Goal: Information Seeking & Learning: Learn about a topic

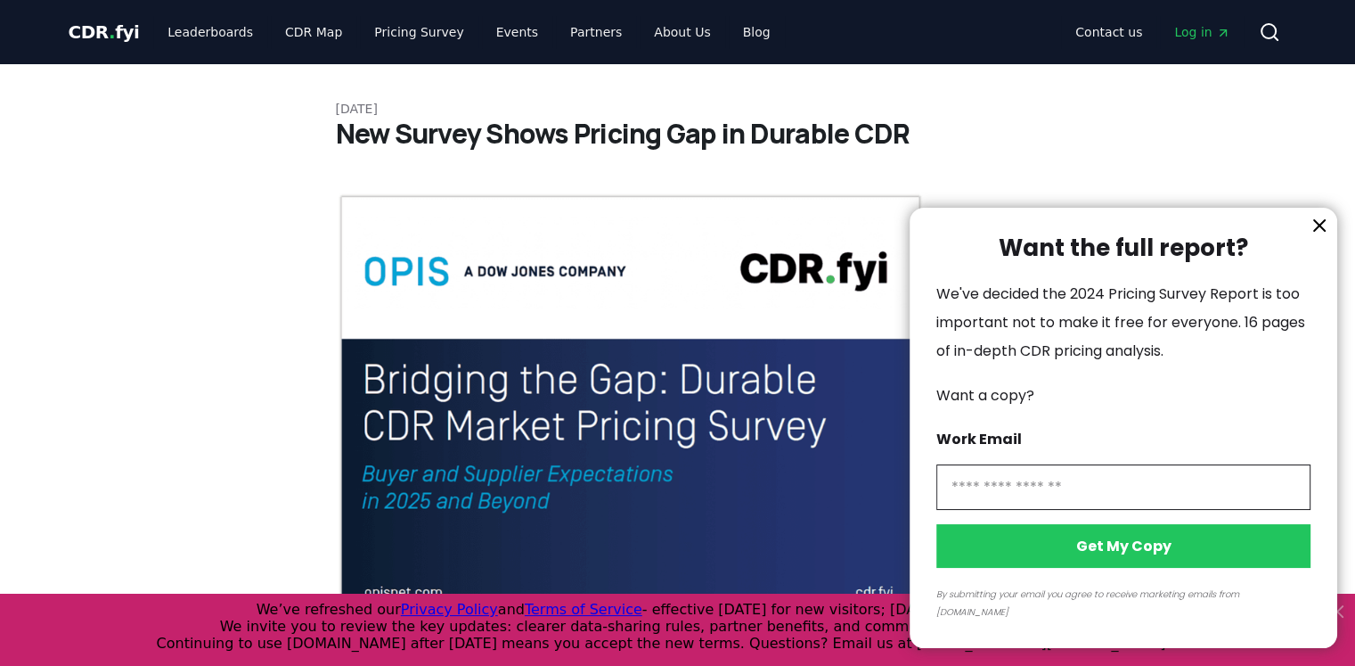
click at [1317, 236] on icon "information" at bounding box center [1319, 225] width 21 height 21
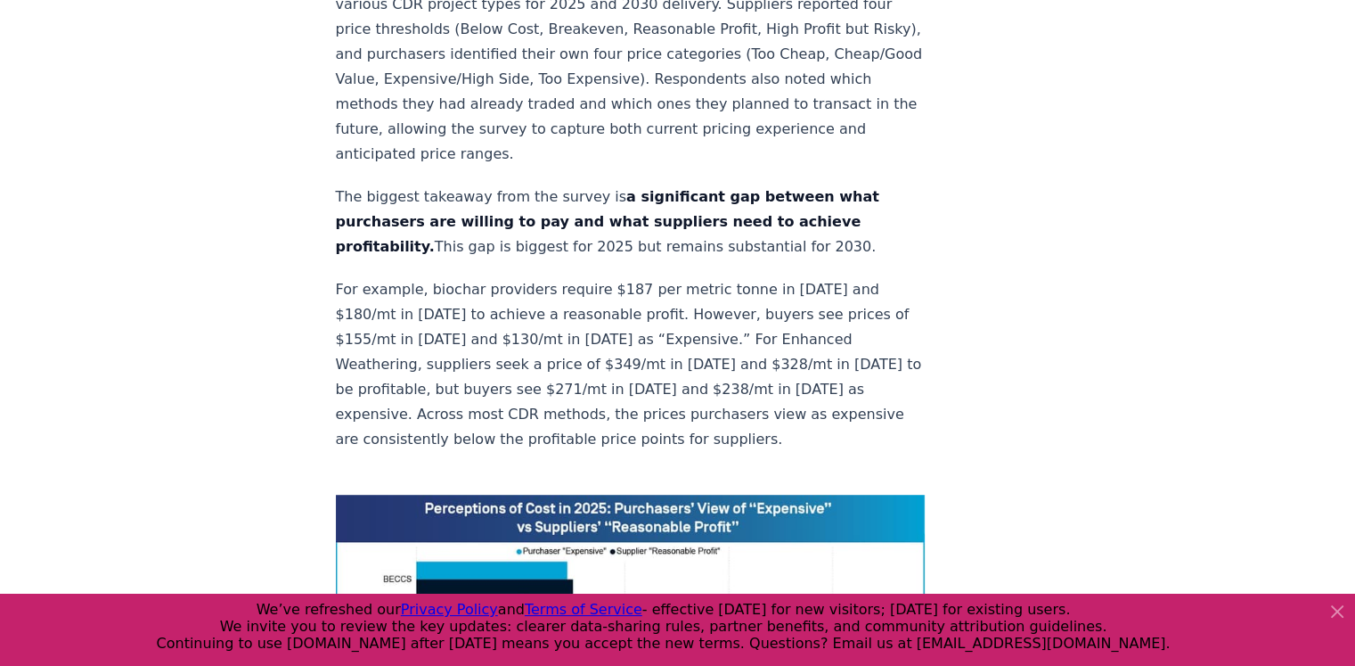
scroll to position [980, 0]
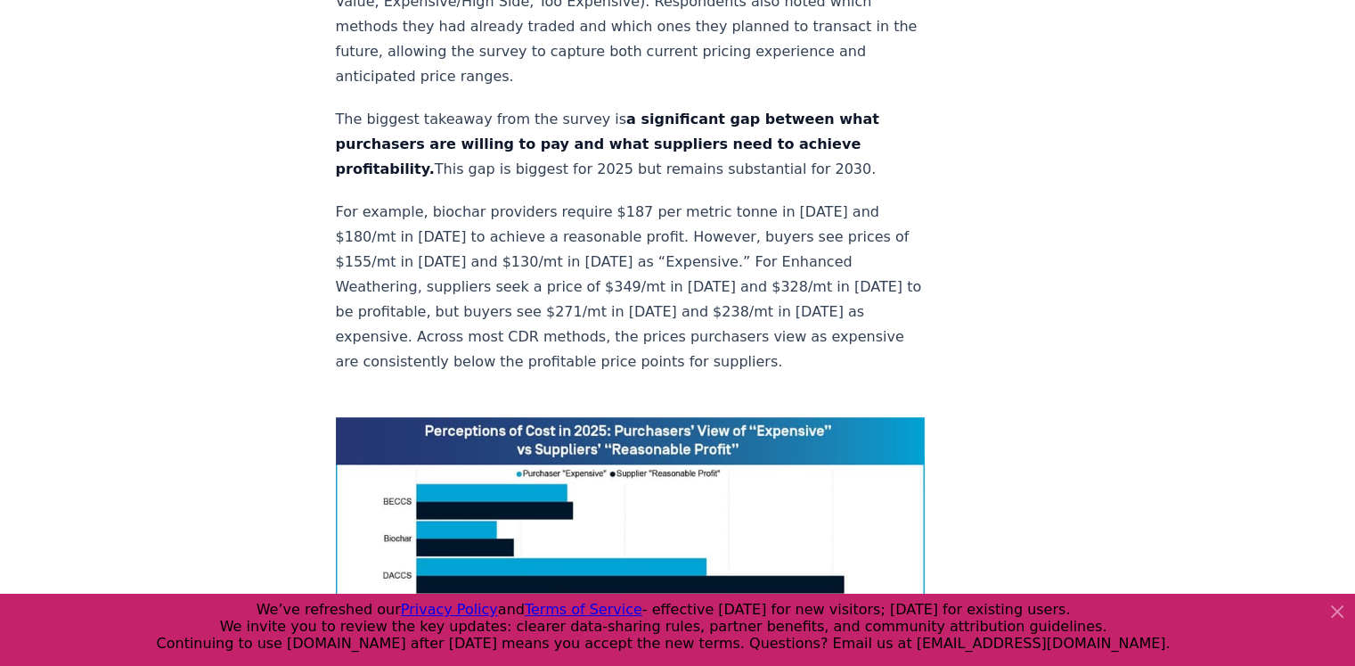
drag, startPoint x: 1335, startPoint y: 609, endPoint x: 1165, endPoint y: 446, distance: 235.1
click at [1335, 609] on icon at bounding box center [1337, 611] width 11 height 11
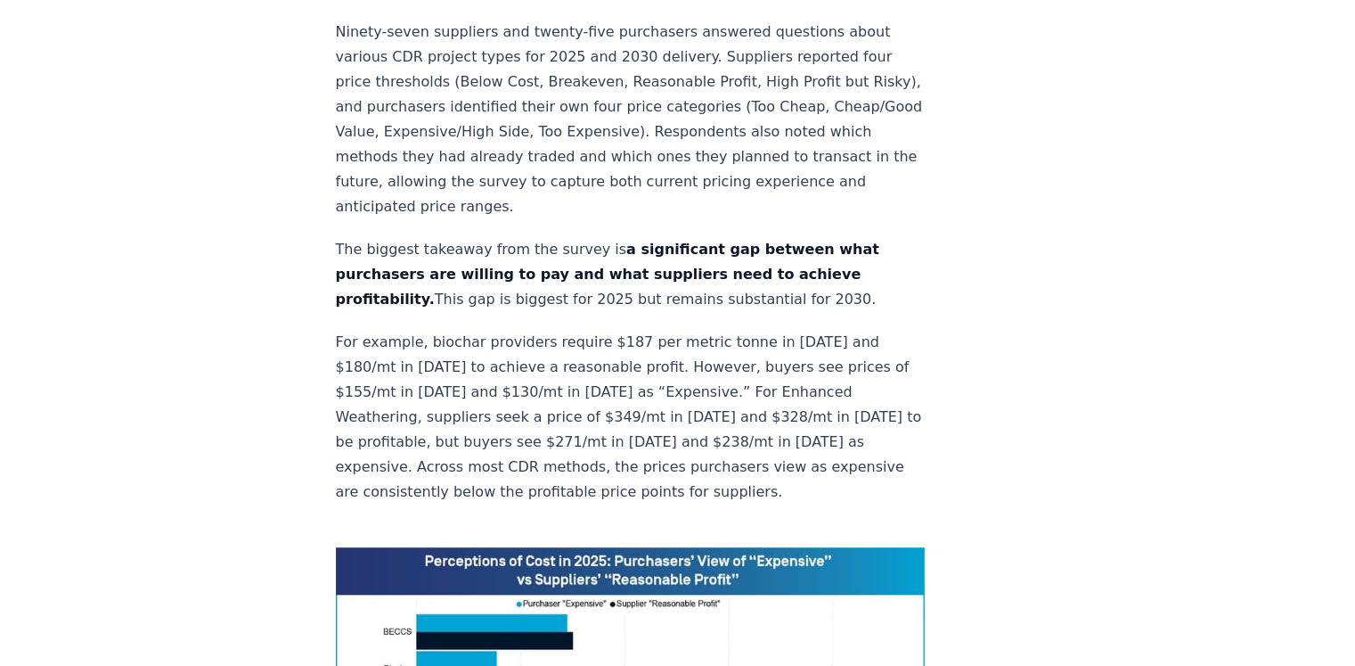
scroll to position [891, 0]
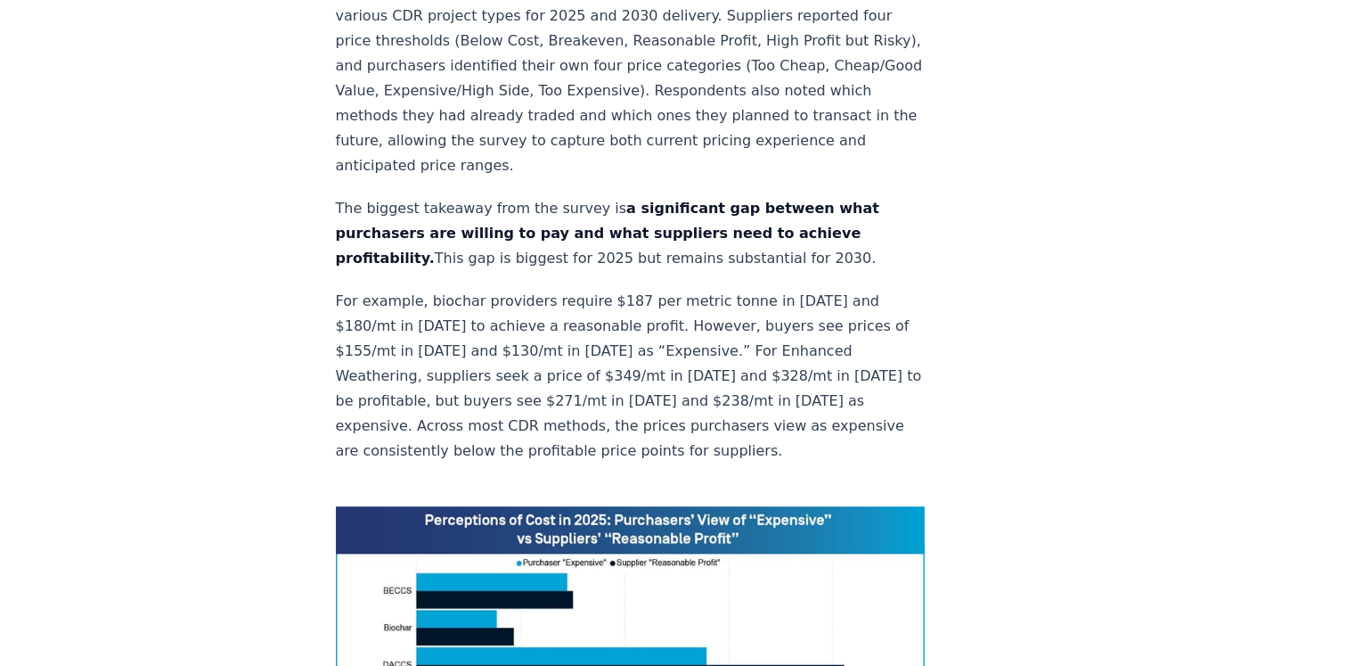
drag, startPoint x: 836, startPoint y: 204, endPoint x: 706, endPoint y: 200, distance: 130.1
click at [706, 200] on p "The biggest takeaway from the survey is a significant gap between what purchase…" at bounding box center [631, 233] width 590 height 75
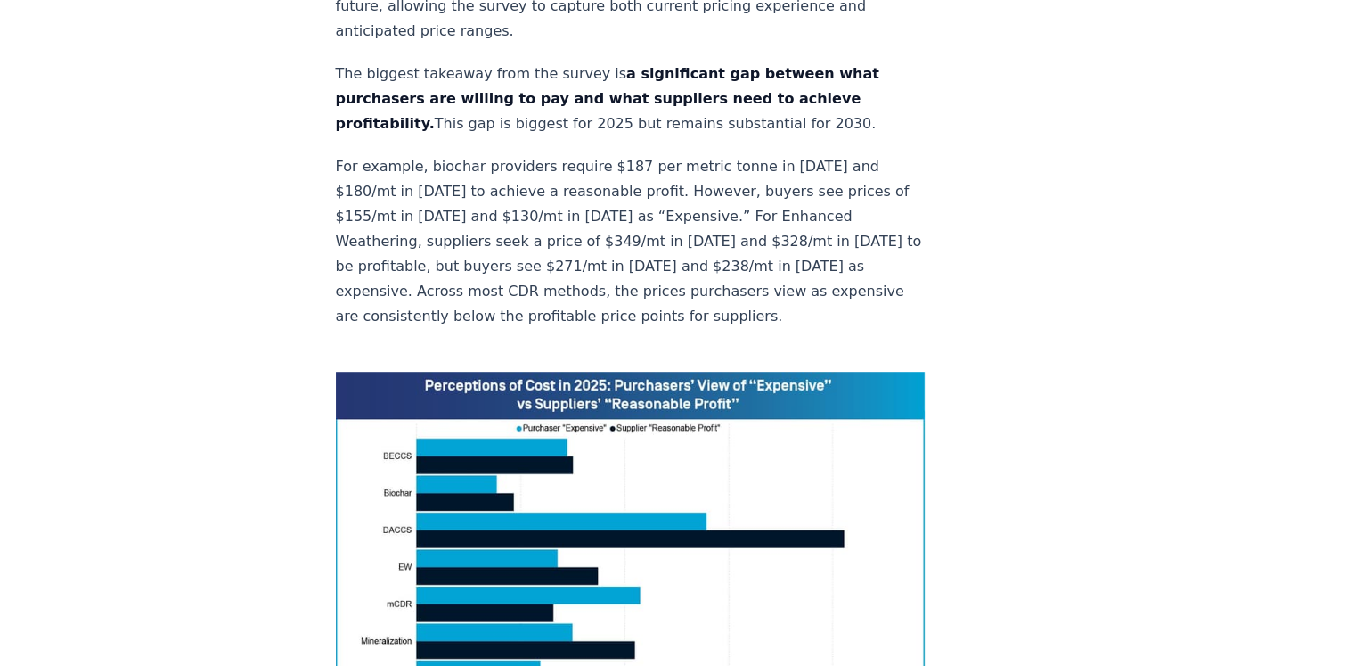
scroll to position [1069, 0]
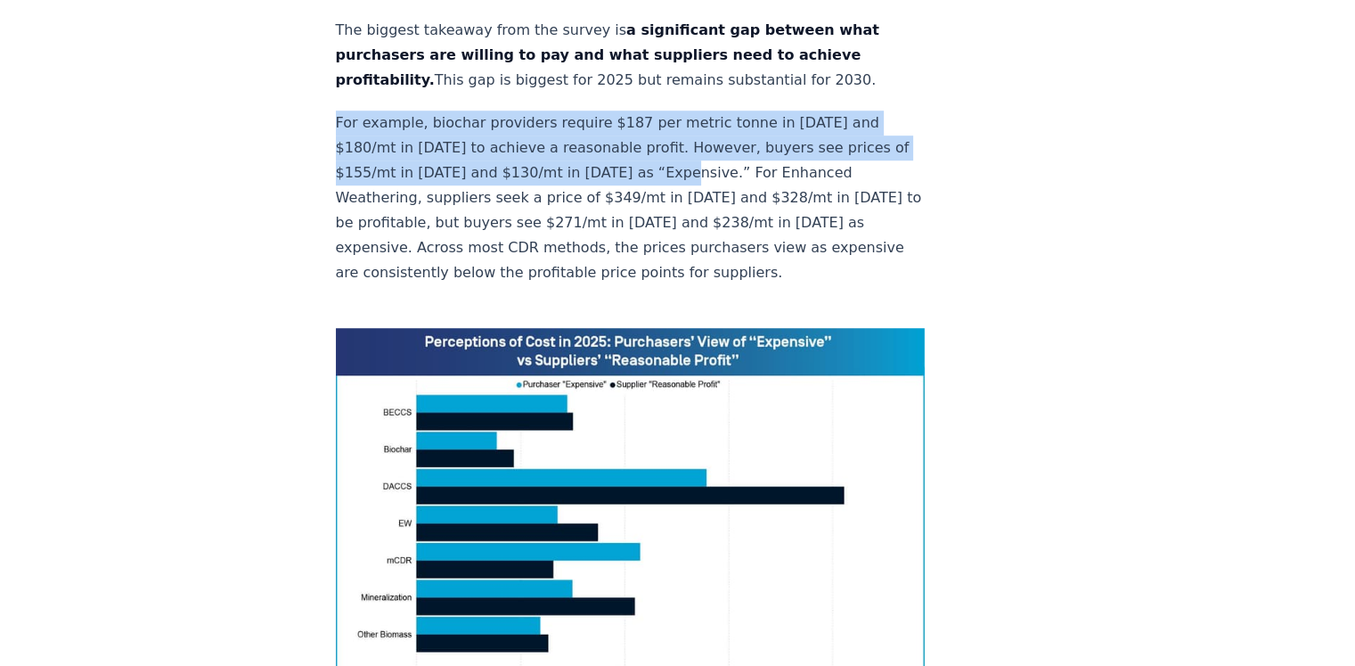
drag, startPoint x: 337, startPoint y: 63, endPoint x: 684, endPoint y: 124, distance: 352.7
click at [684, 124] on p "For example, biochar providers require $187 per metric tonne in [DATE] and $180…" at bounding box center [631, 197] width 590 height 175
copy p "For example, biochar providers require $187 per metric tonne in [DATE] and $180…"
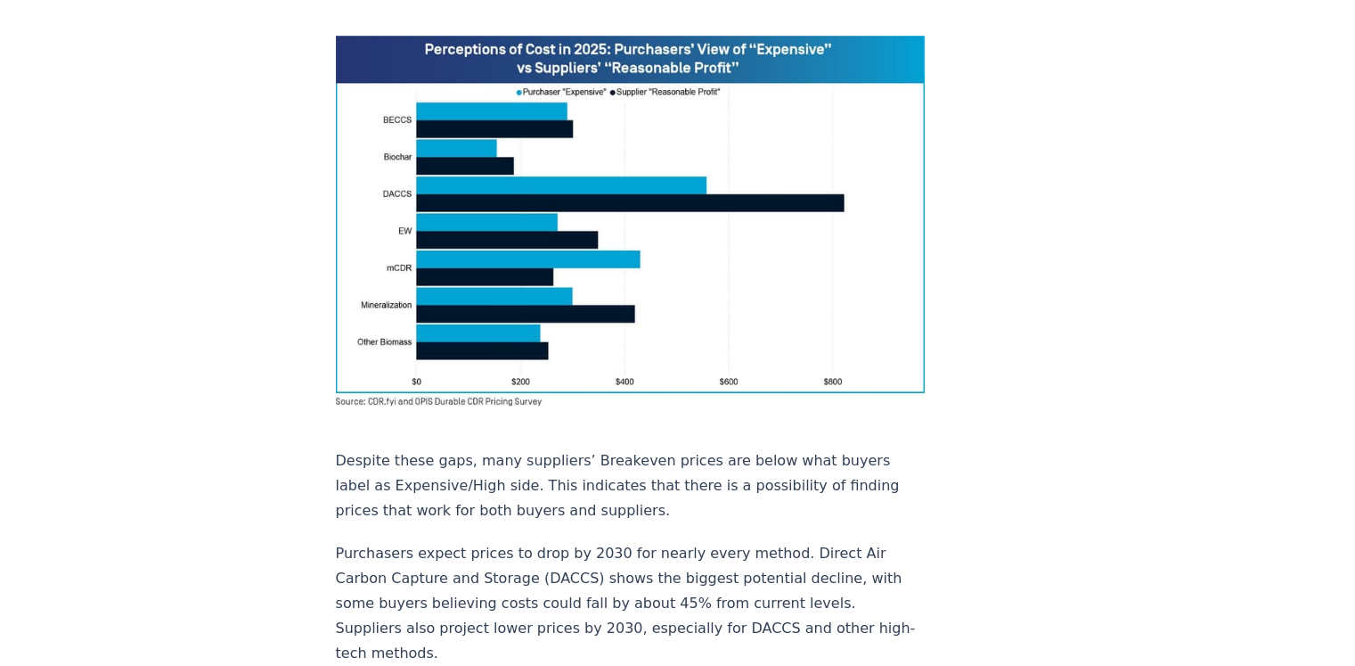
scroll to position [1337, 0]
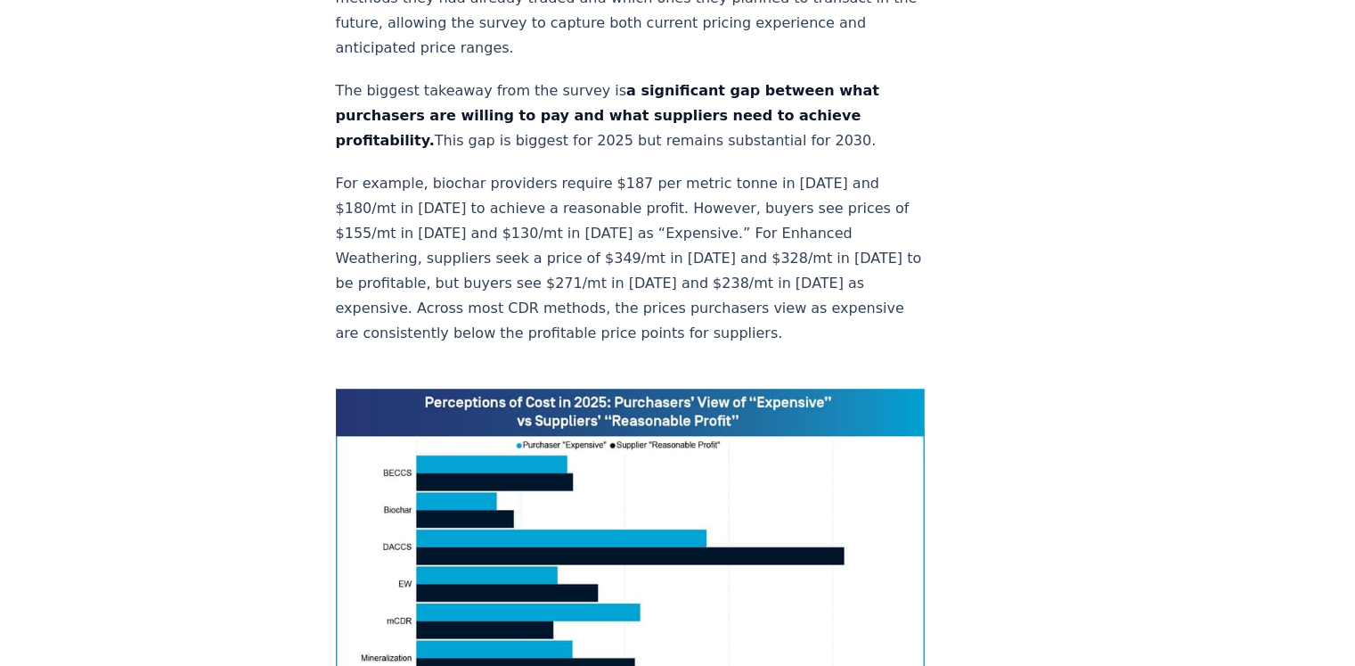
scroll to position [891, 0]
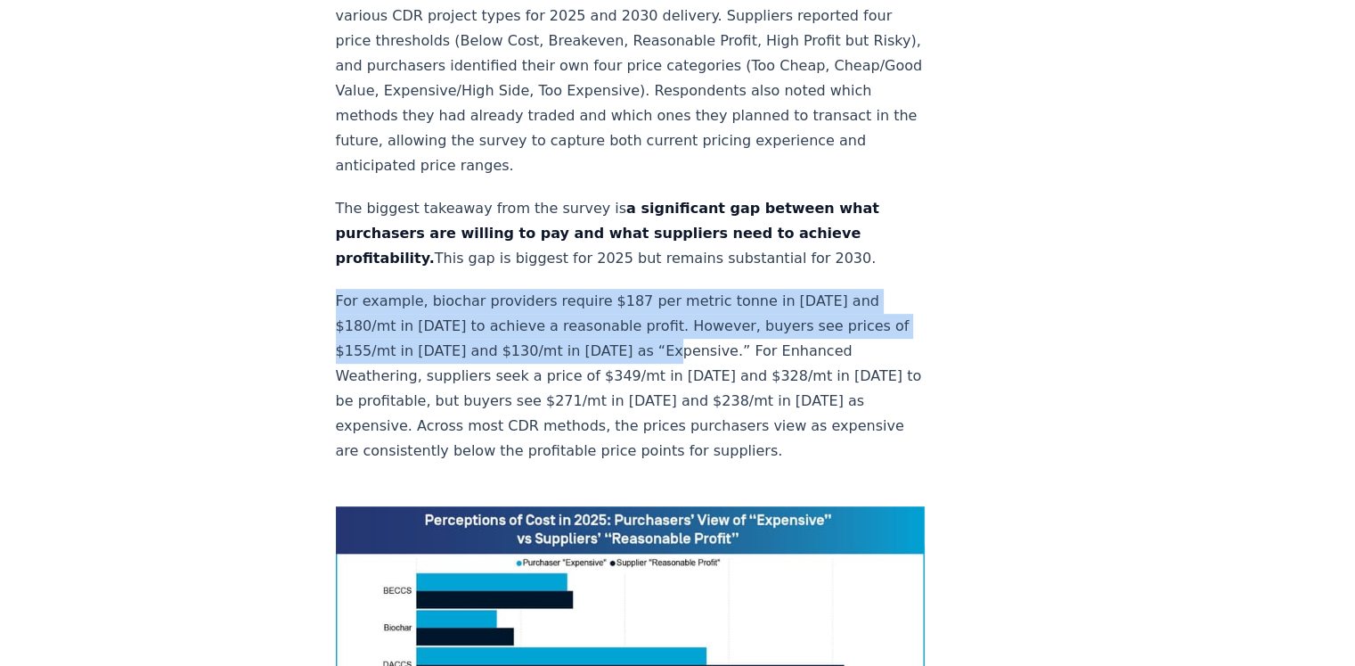
drag, startPoint x: 328, startPoint y: 241, endPoint x: 677, endPoint y: 298, distance: 354.1
copy p "For example, biochar providers require $187 per metric tonne in 2025 and $180/m…"
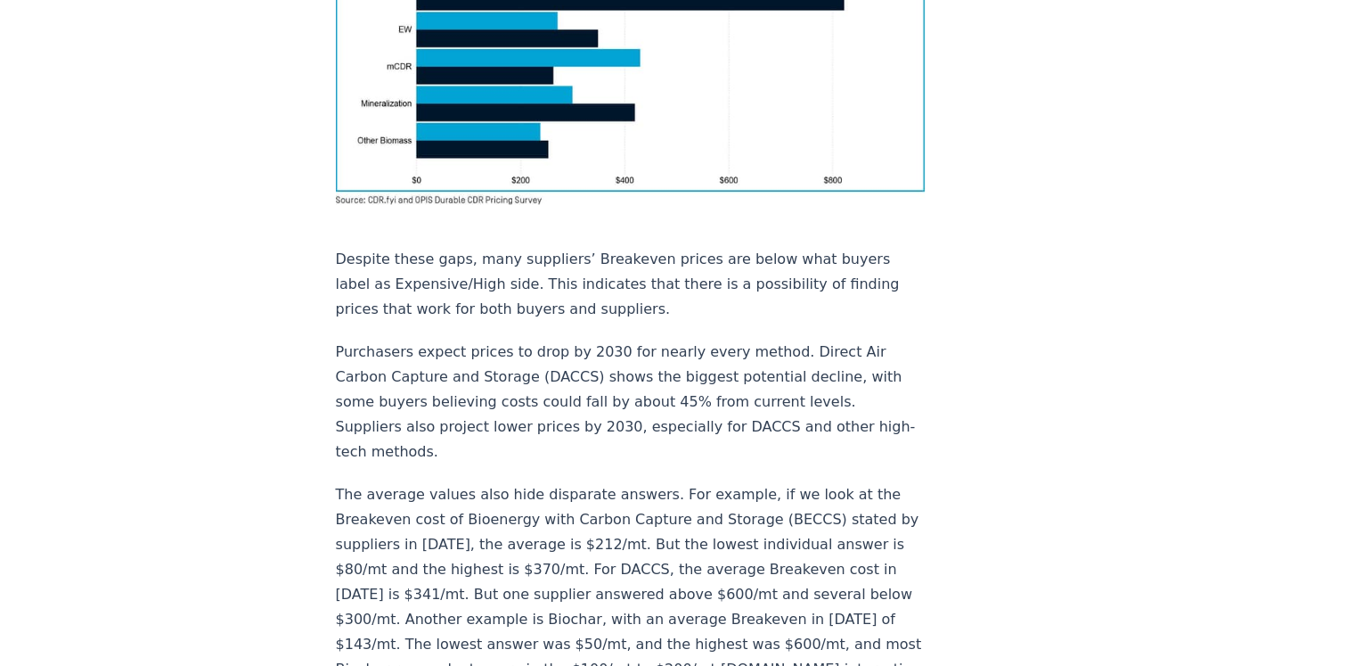
scroll to position [1604, 0]
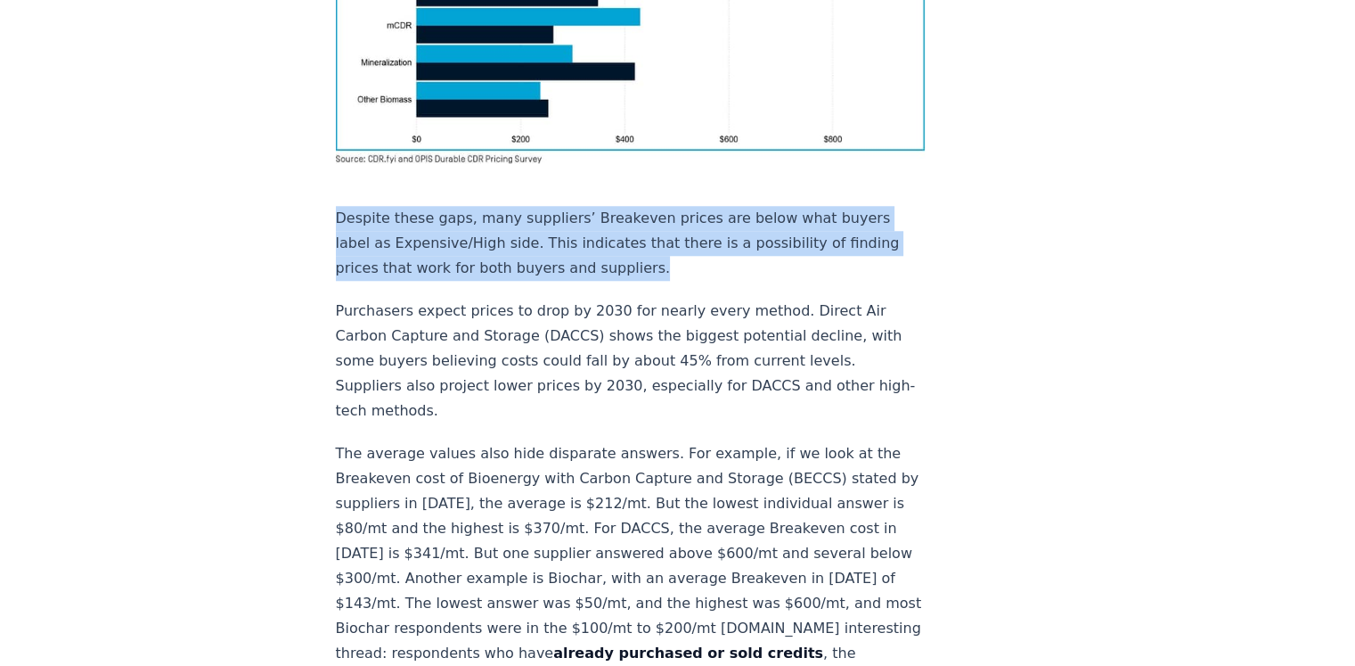
drag, startPoint x: 339, startPoint y: 115, endPoint x: 641, endPoint y: 165, distance: 306.2
click at [641, 206] on p "Despite these gaps, many suppliers’ Breakeven prices are below what buyers labe…" at bounding box center [631, 243] width 590 height 75
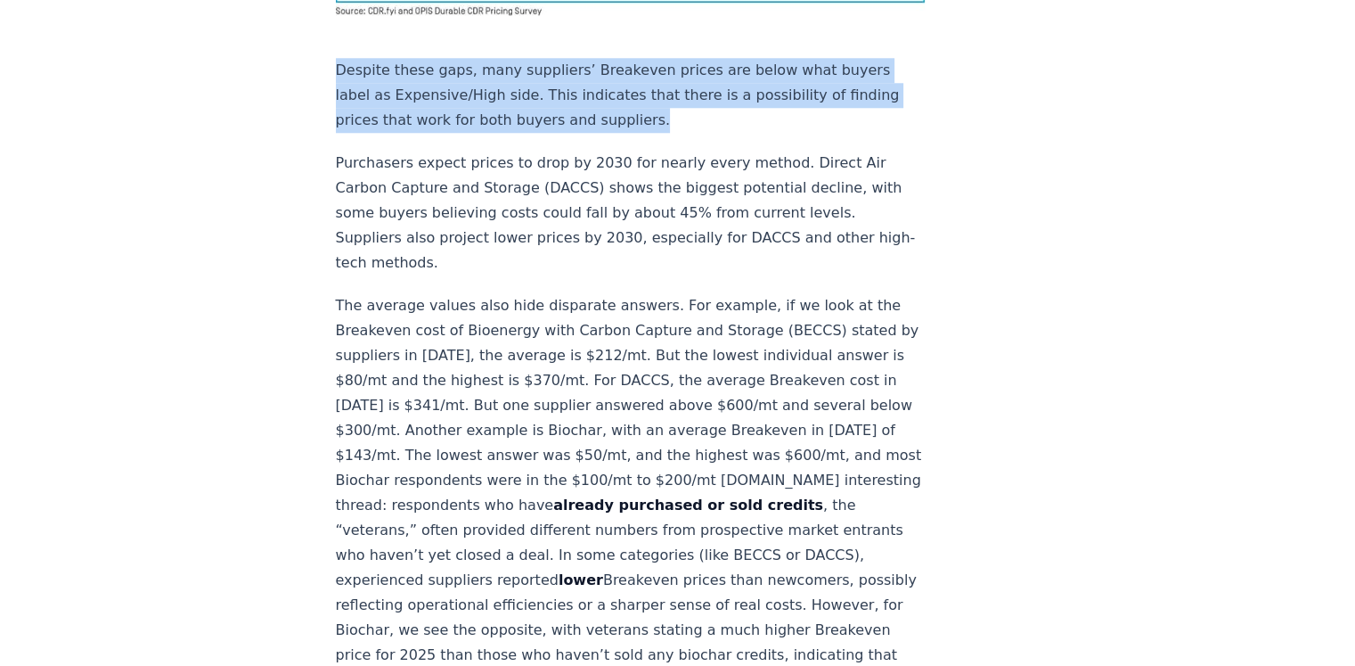
scroll to position [1782, 0]
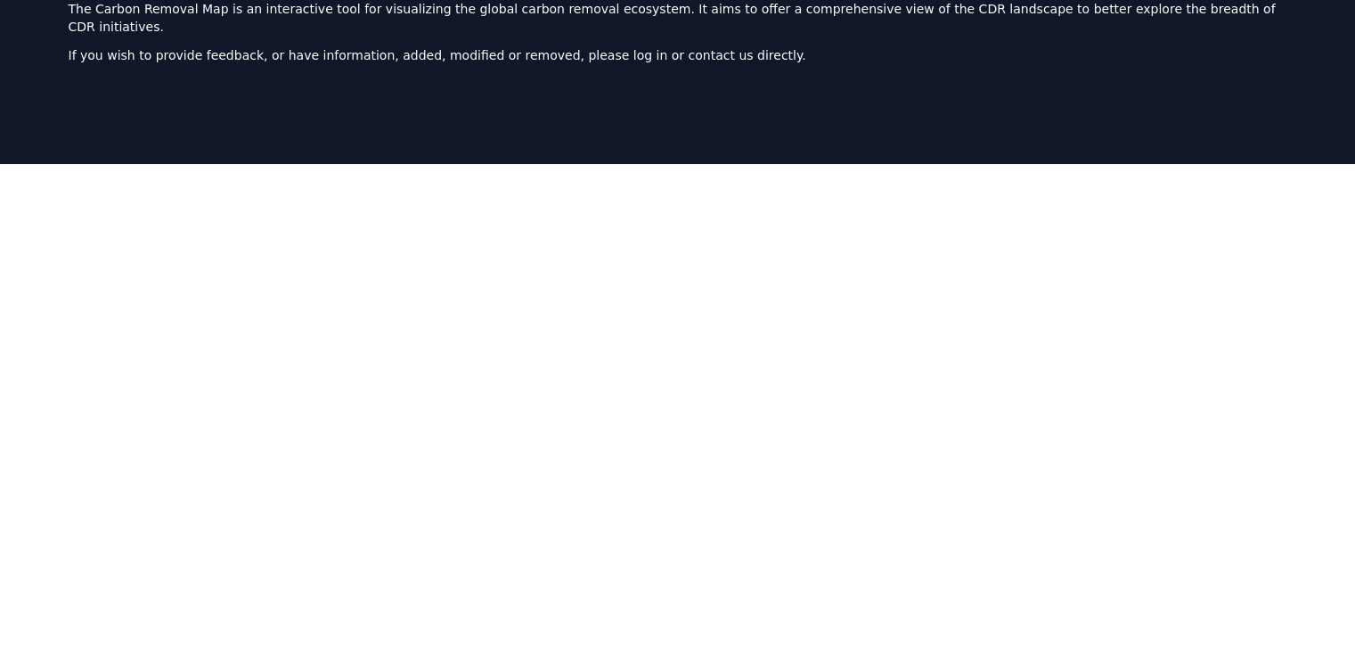
scroll to position [549, 0]
